Goal: Navigation & Orientation: Find specific page/section

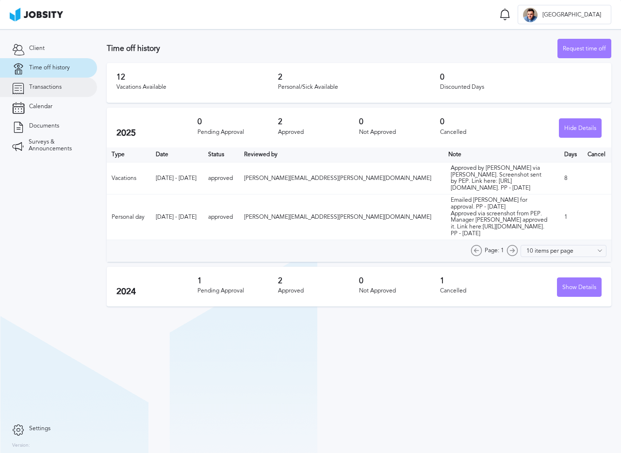
click at [37, 83] on link "Transactions" at bounding box center [48, 87] width 97 height 19
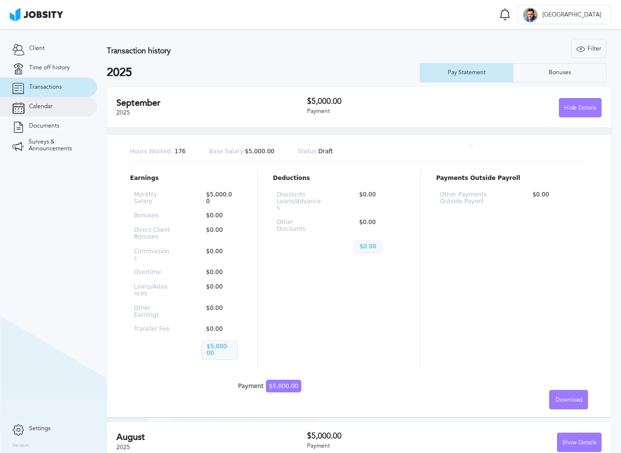
click at [41, 113] on link "Calendar" at bounding box center [48, 106] width 97 height 19
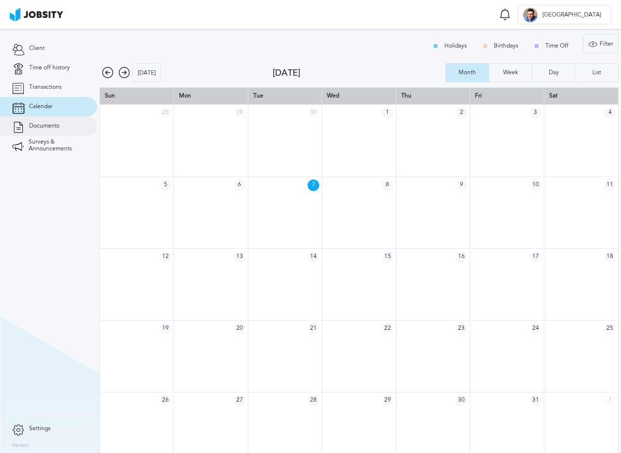
click at [42, 124] on span "Documents" at bounding box center [44, 126] width 30 height 7
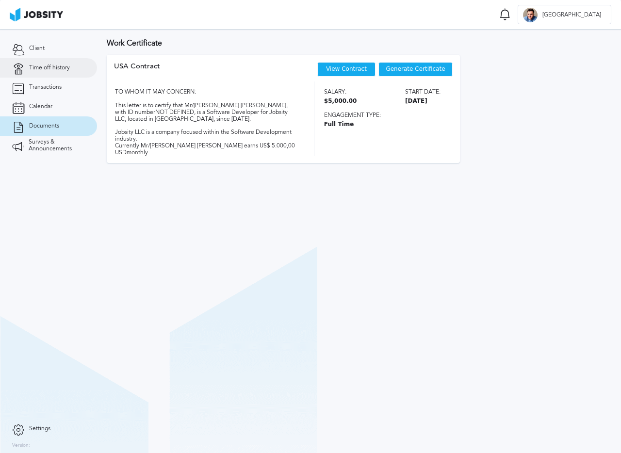
click at [33, 61] on link "Time off history" at bounding box center [48, 67] width 97 height 19
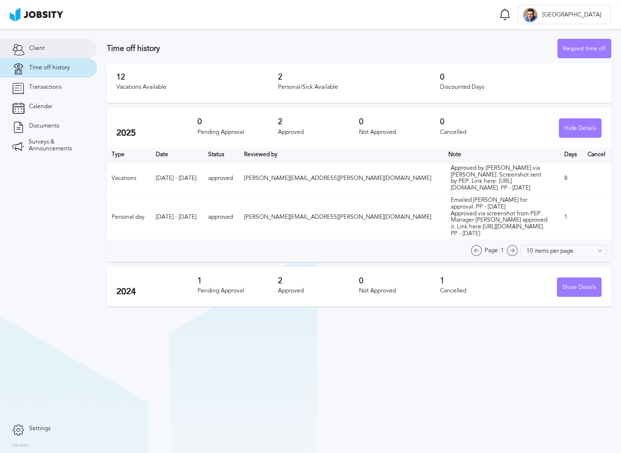
click at [30, 49] on span "Client" at bounding box center [37, 48] width 16 height 7
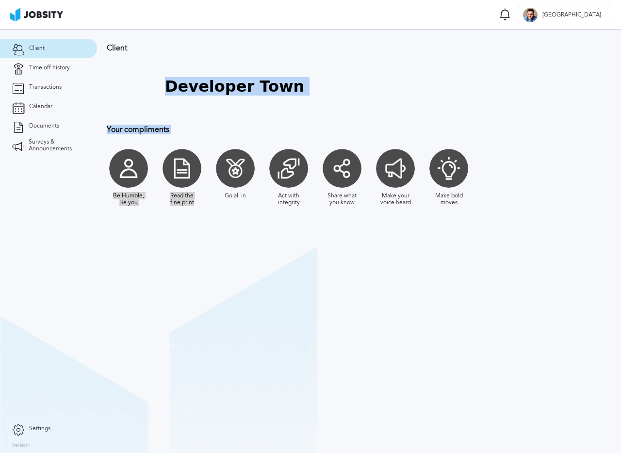
drag, startPoint x: 199, startPoint y: 204, endPoint x: 120, endPoint y: 100, distance: 130.2
click at [120, 100] on div "Client Developer Town Your compliments Be Humble, Be you Read the fine print Go…" at bounding box center [359, 129] width 524 height 201
click at [120, 100] on div at bounding box center [131, 86] width 49 height 49
